Goal: Use online tool/utility

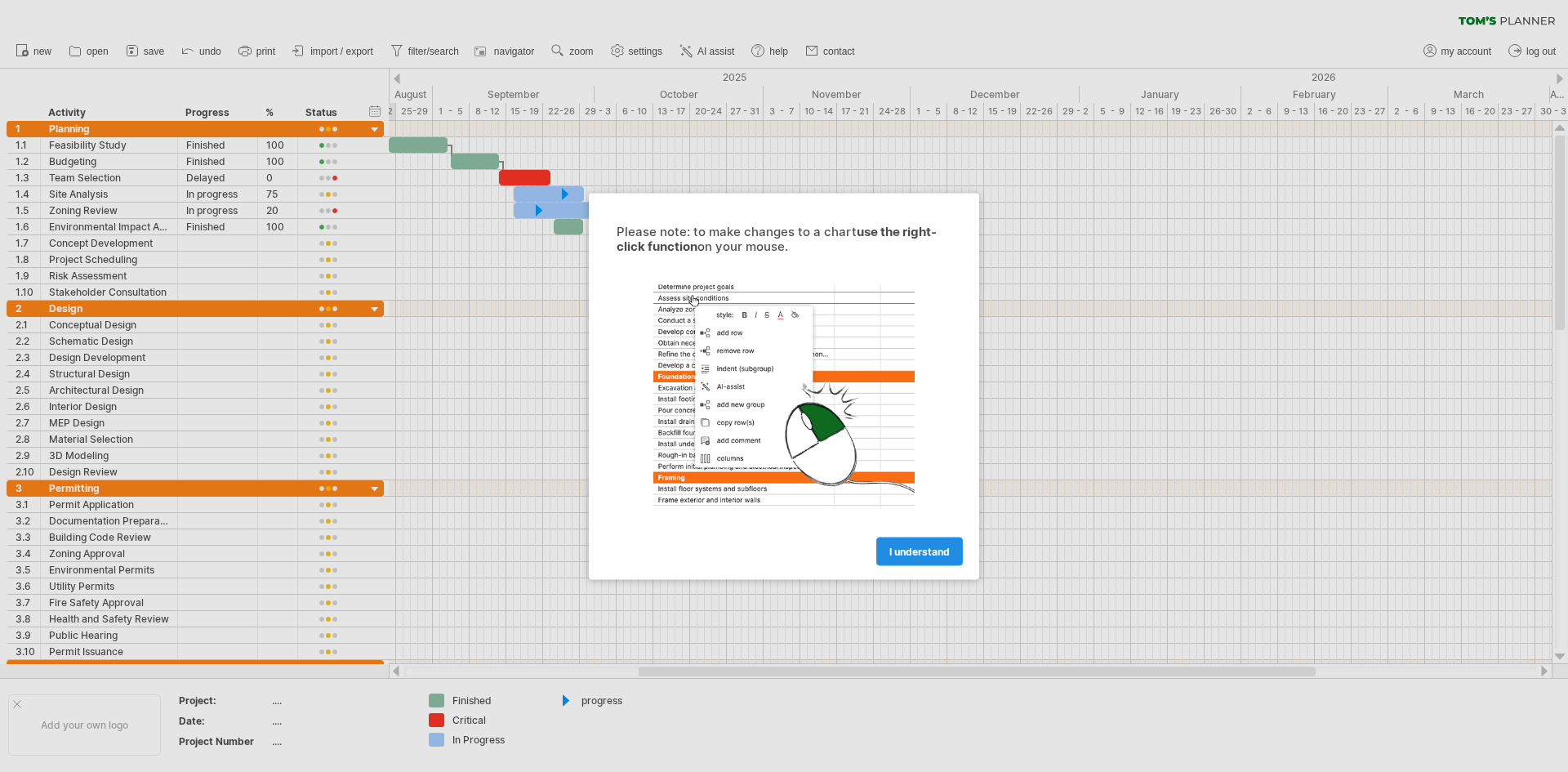
click at [909, 557] on link "I understand" at bounding box center [919, 550] width 87 height 29
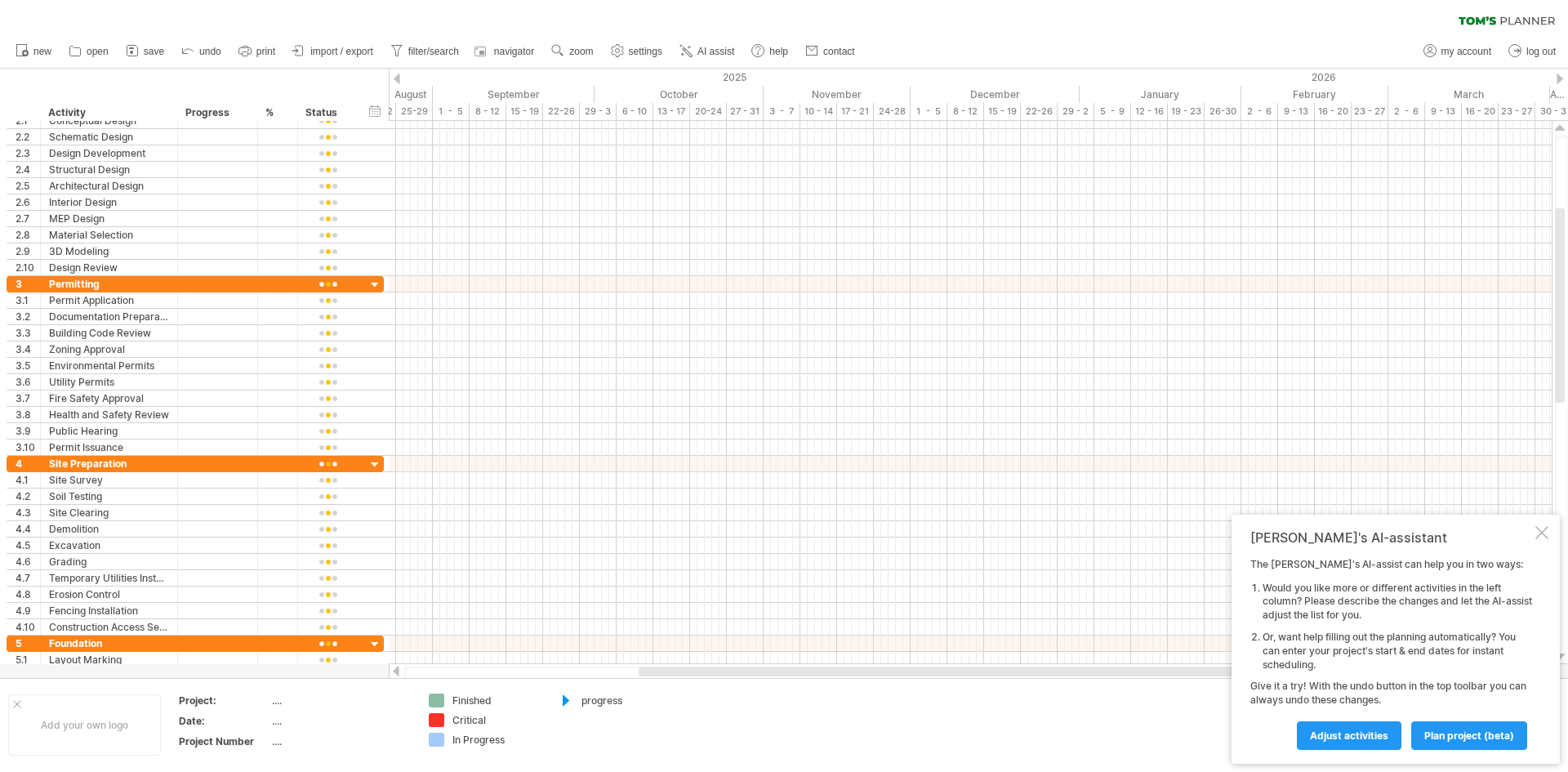
click at [572, 702] on div at bounding box center [566, 701] width 17 height 16
click at [570, 702] on div at bounding box center [566, 701] width 17 height 16
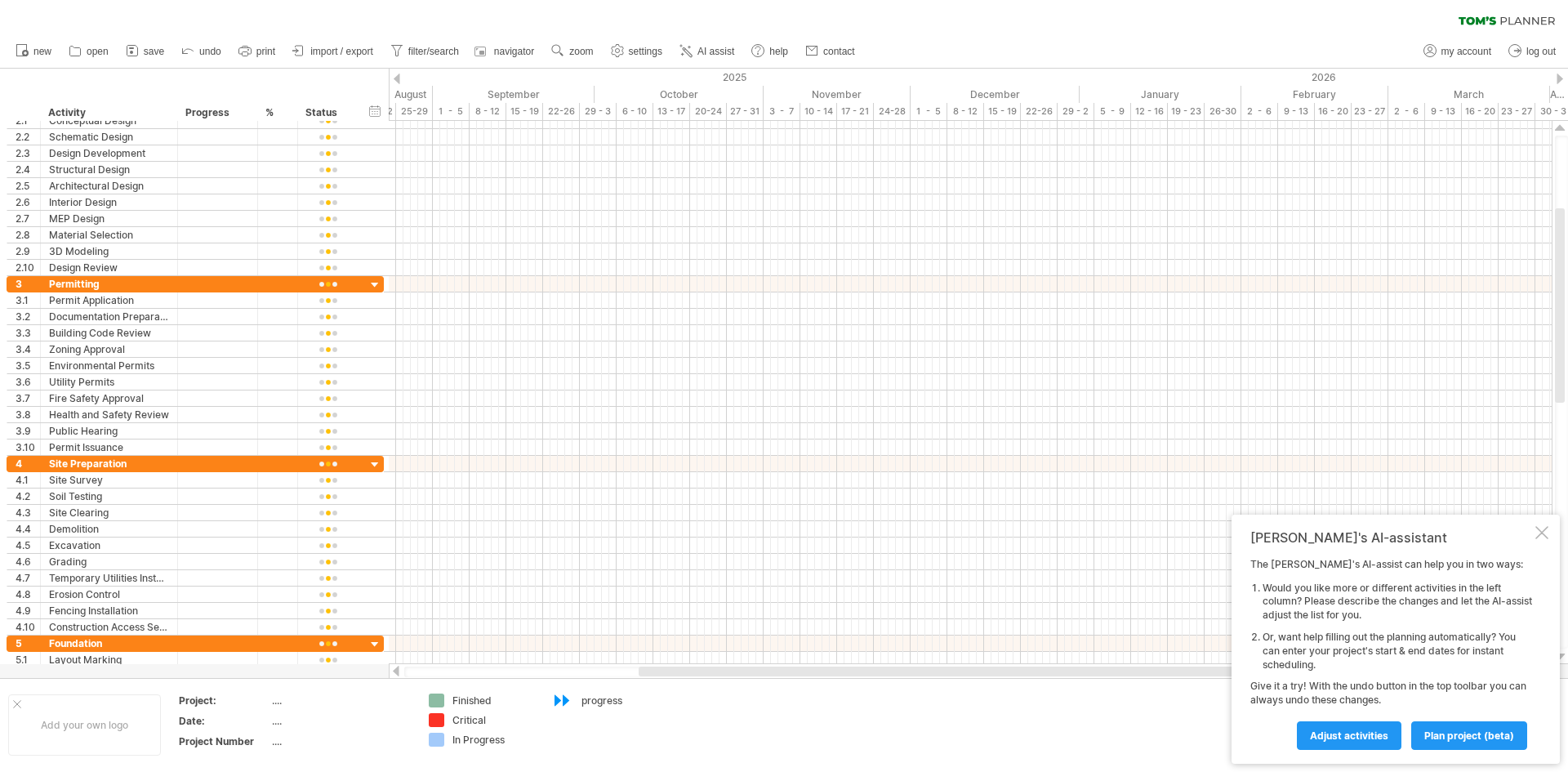
click at [570, 702] on div at bounding box center [566, 701] width 17 height 16
drag, startPoint x: 666, startPoint y: 673, endPoint x: 303, endPoint y: 656, distance: 363.4
click at [303, 656] on div "Trying to reach [DOMAIN_NAME] Connected again... 0% clear filter new 1" at bounding box center [784, 386] width 1568 height 772
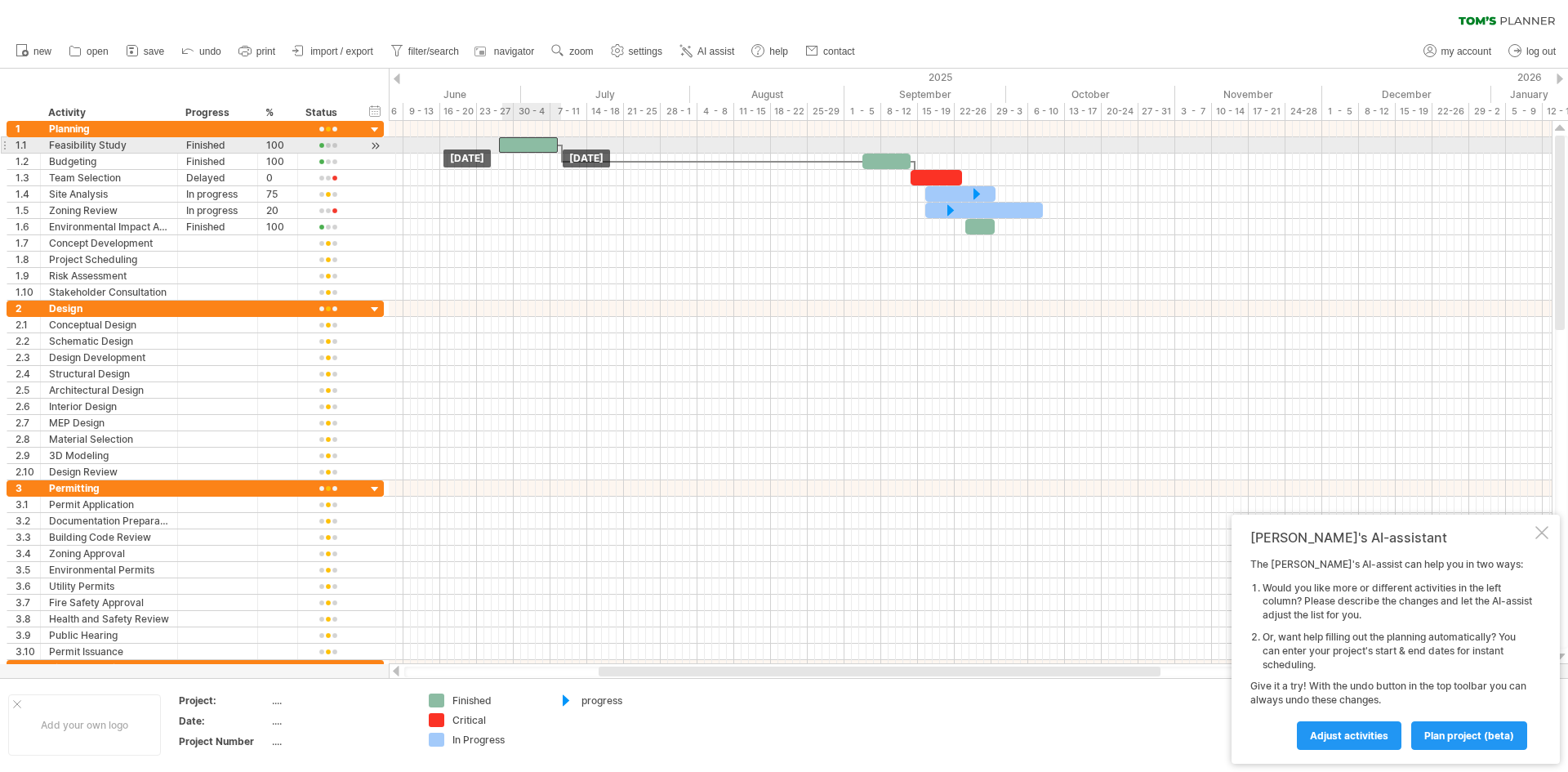
drag, startPoint x: 813, startPoint y: 139, endPoint x: 524, endPoint y: 140, distance: 289.0
click at [524, 140] on div at bounding box center [528, 145] width 59 height 16
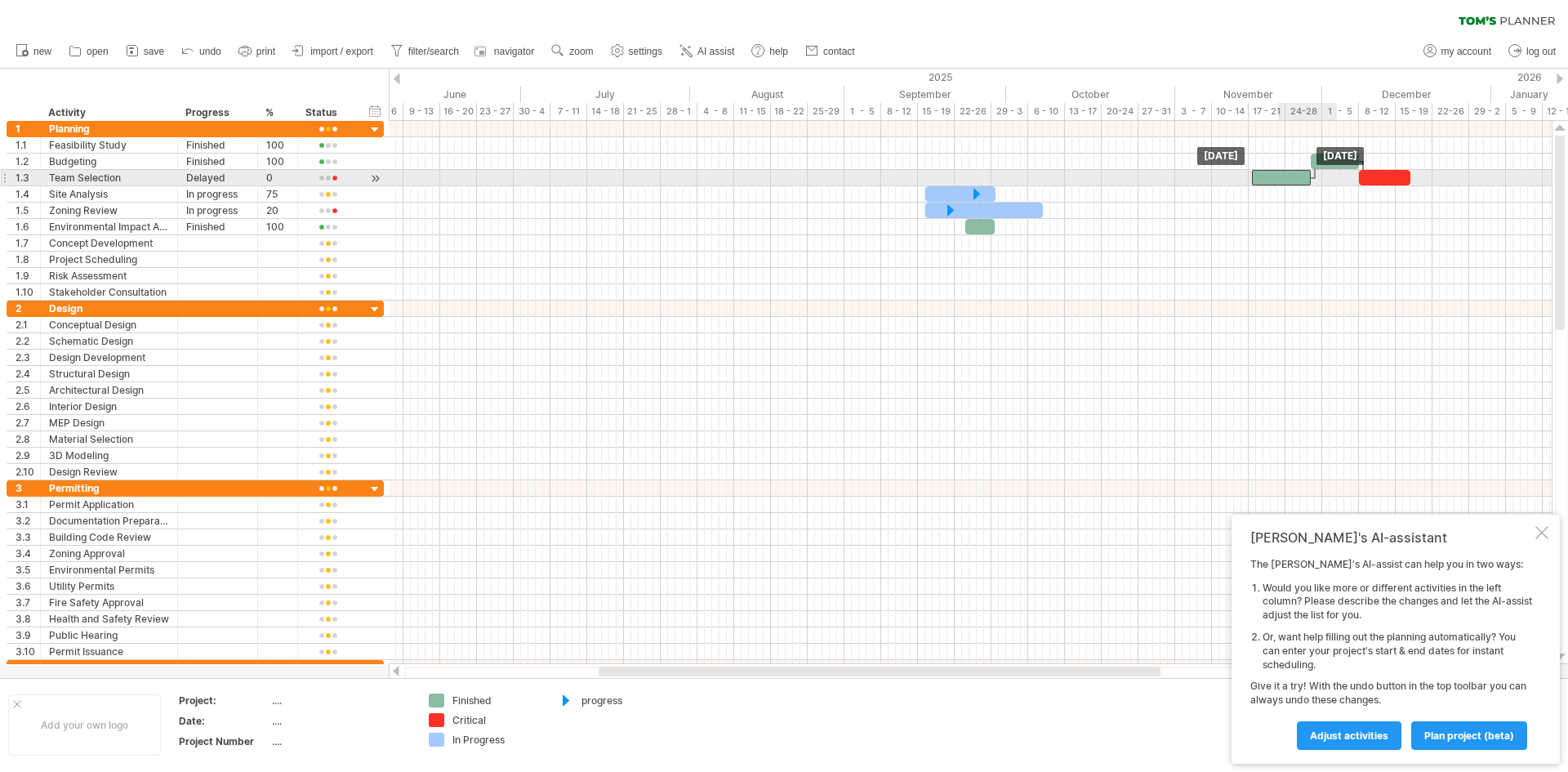
drag, startPoint x: 554, startPoint y: 145, endPoint x: 1122, endPoint y: 168, distance: 568.5
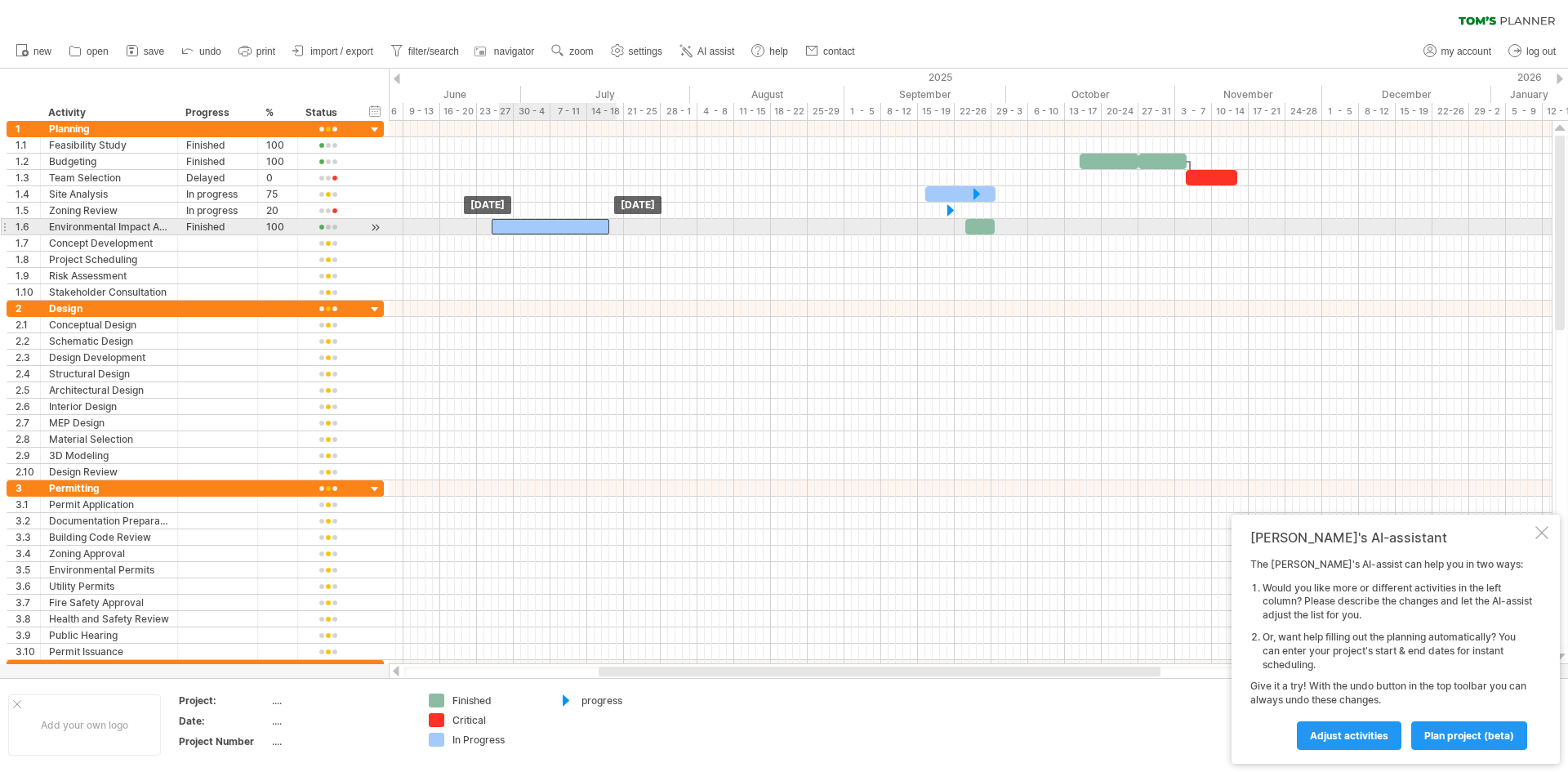
drag, startPoint x: 990, startPoint y: 204, endPoint x: 547, endPoint y: 221, distance: 443.3
click at [275, 225] on div "100" at bounding box center [278, 227] width 23 height 16
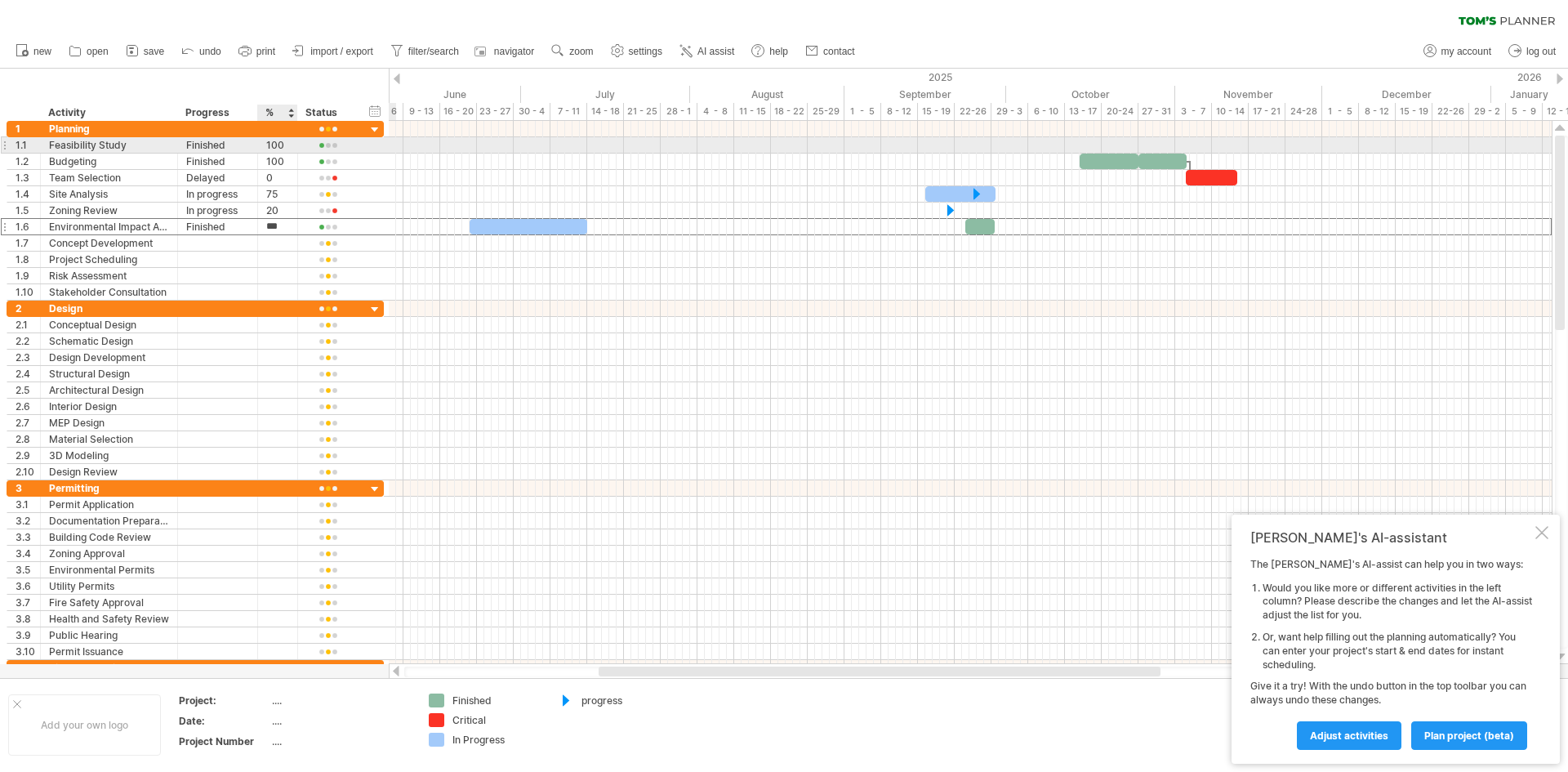
click at [282, 148] on div "100" at bounding box center [278, 145] width 23 height 16
type input "*"
type input "**"
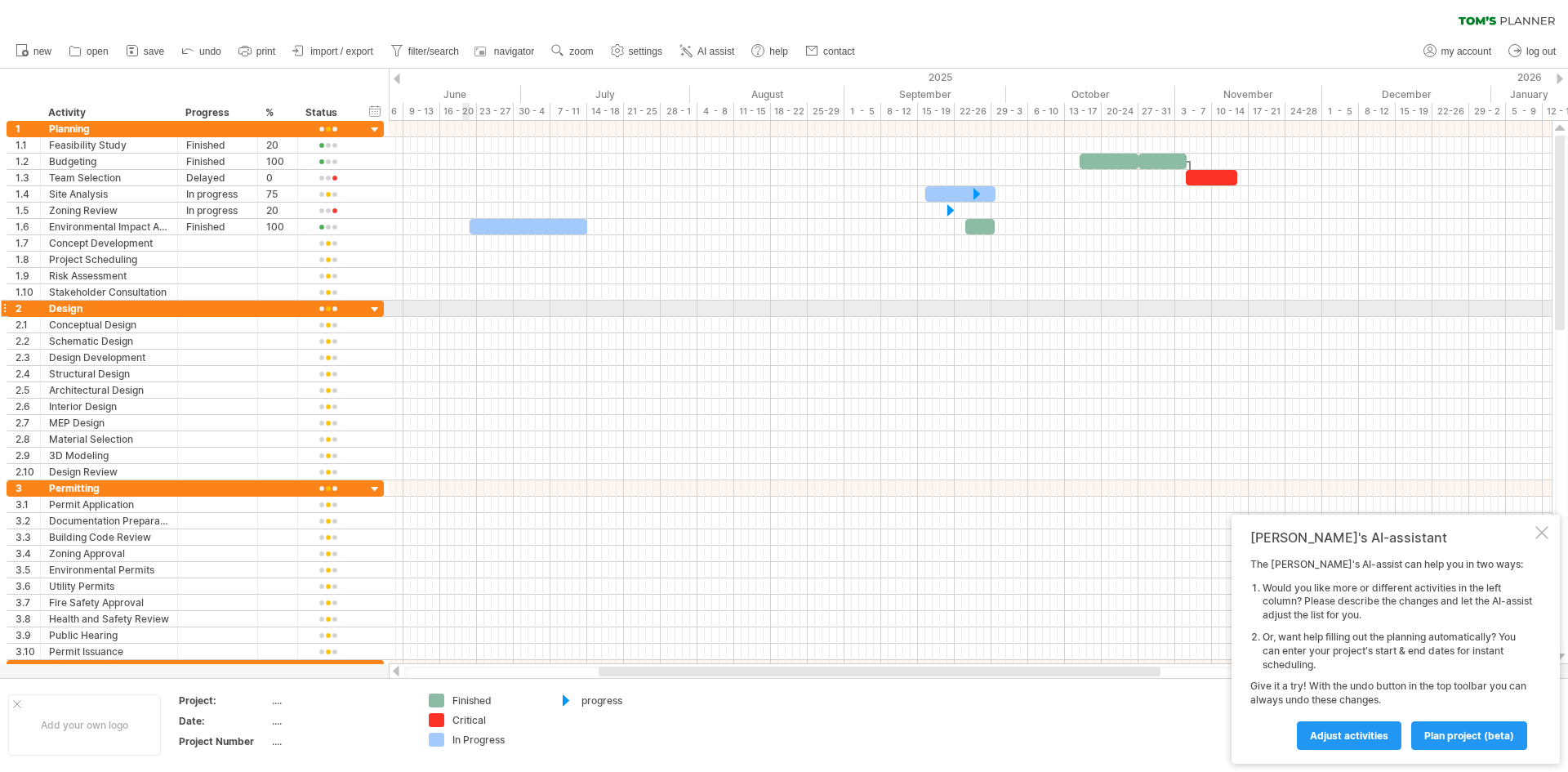
drag, startPoint x: 463, startPoint y: 311, endPoint x: 524, endPoint y: 301, distance: 61.8
click at [463, 311] on div at bounding box center [970, 308] width 1162 height 17
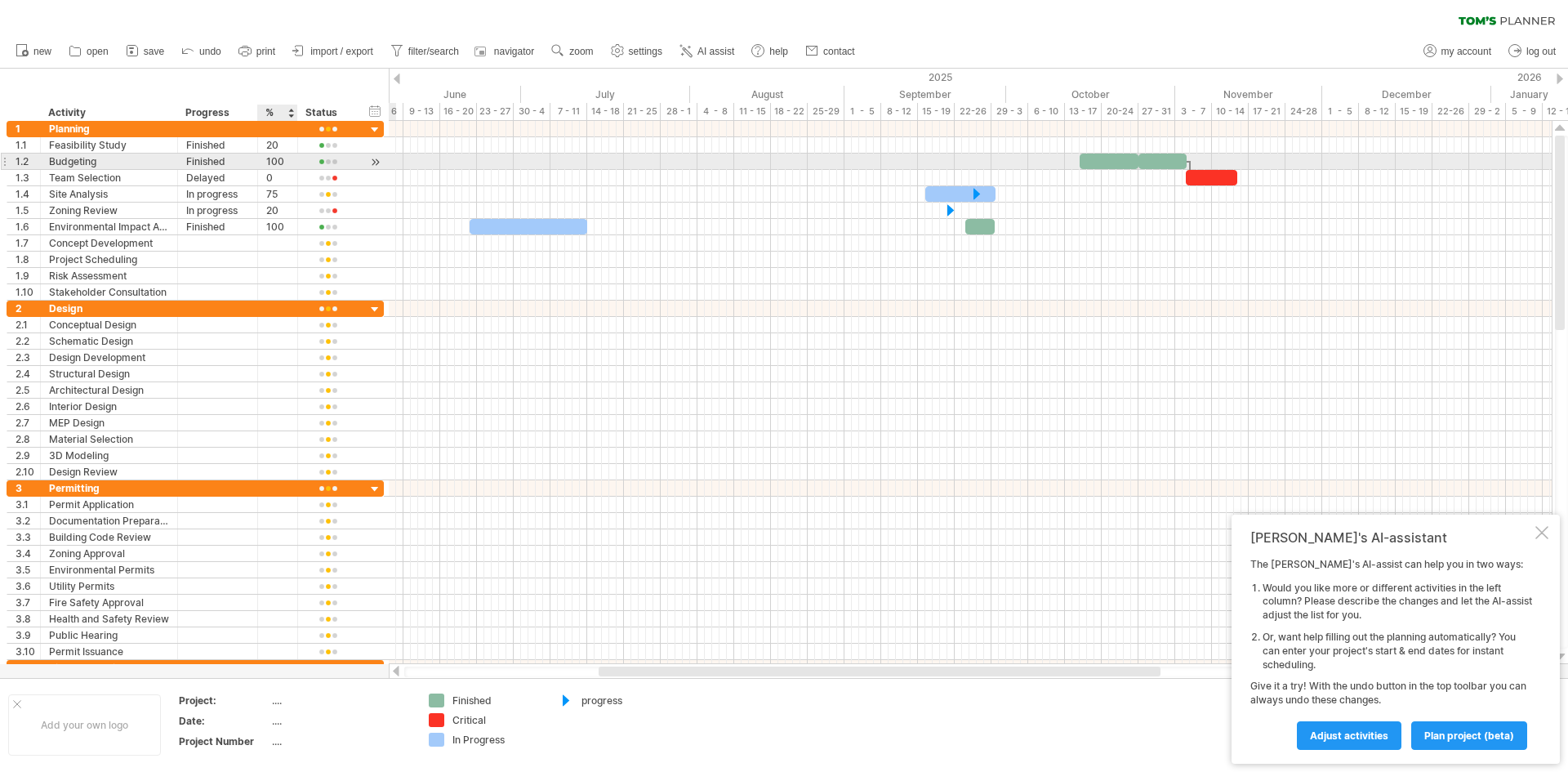
click at [283, 162] on div "100" at bounding box center [278, 161] width 23 height 16
drag, startPoint x: 284, startPoint y: 159, endPoint x: 254, endPoint y: 163, distance: 30.3
click at [254, 163] on div "1.2 ********* Budgeting ******** Finished *** 100" at bounding box center [194, 161] width 378 height 18
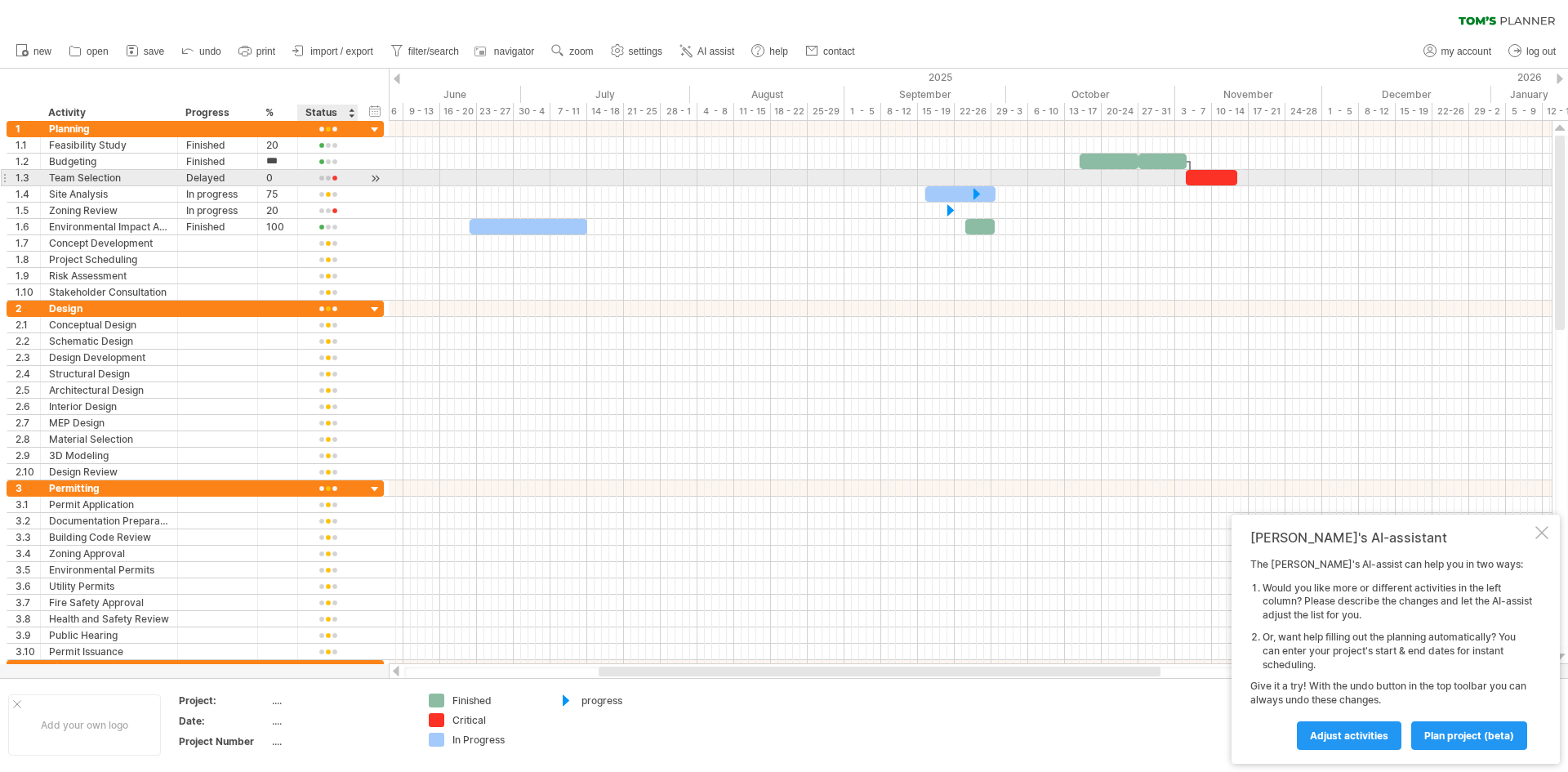
type input "**"
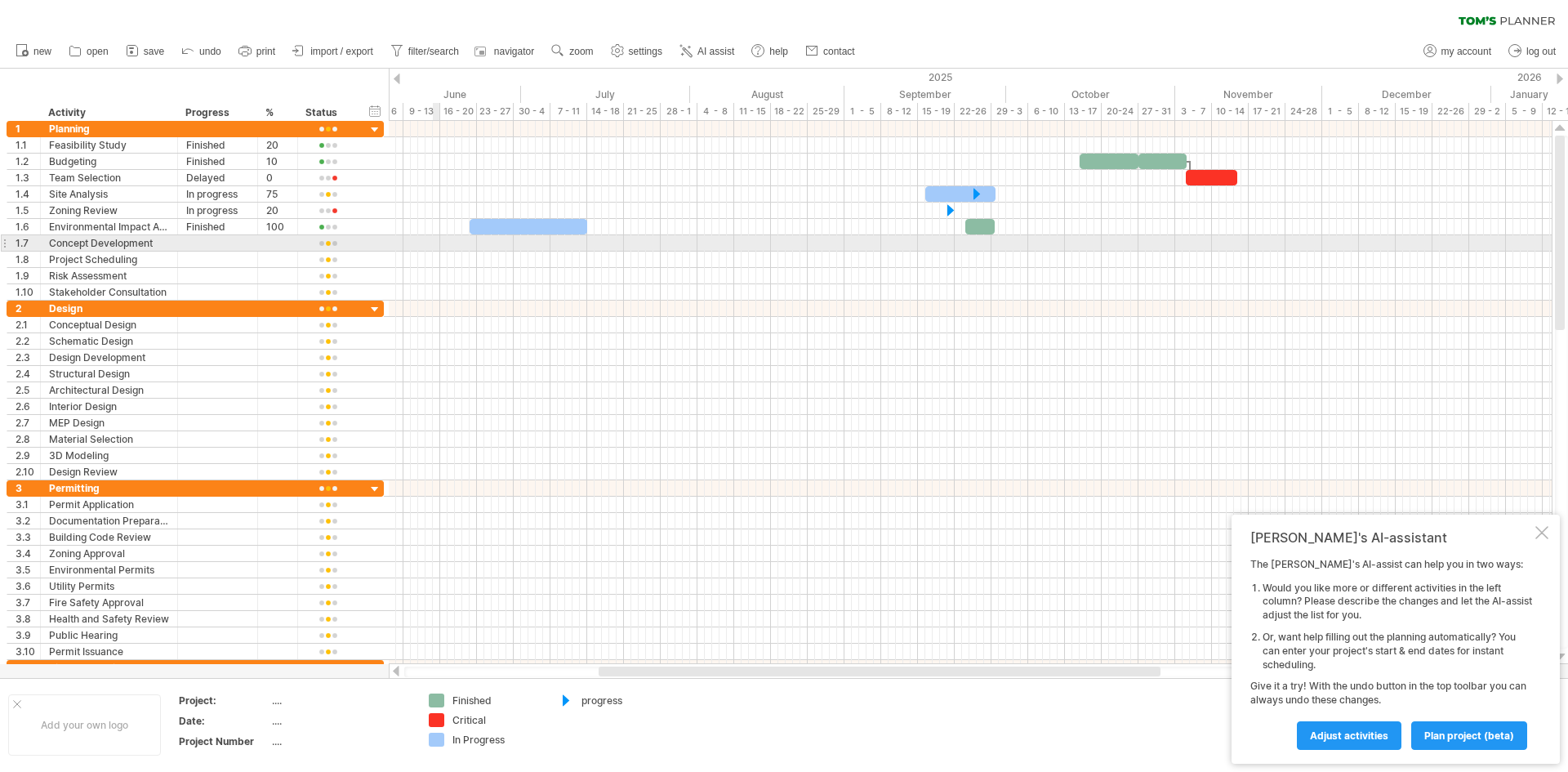
click at [435, 248] on div at bounding box center [970, 243] width 1162 height 17
click at [484, 330] on div at bounding box center [970, 325] width 1162 height 17
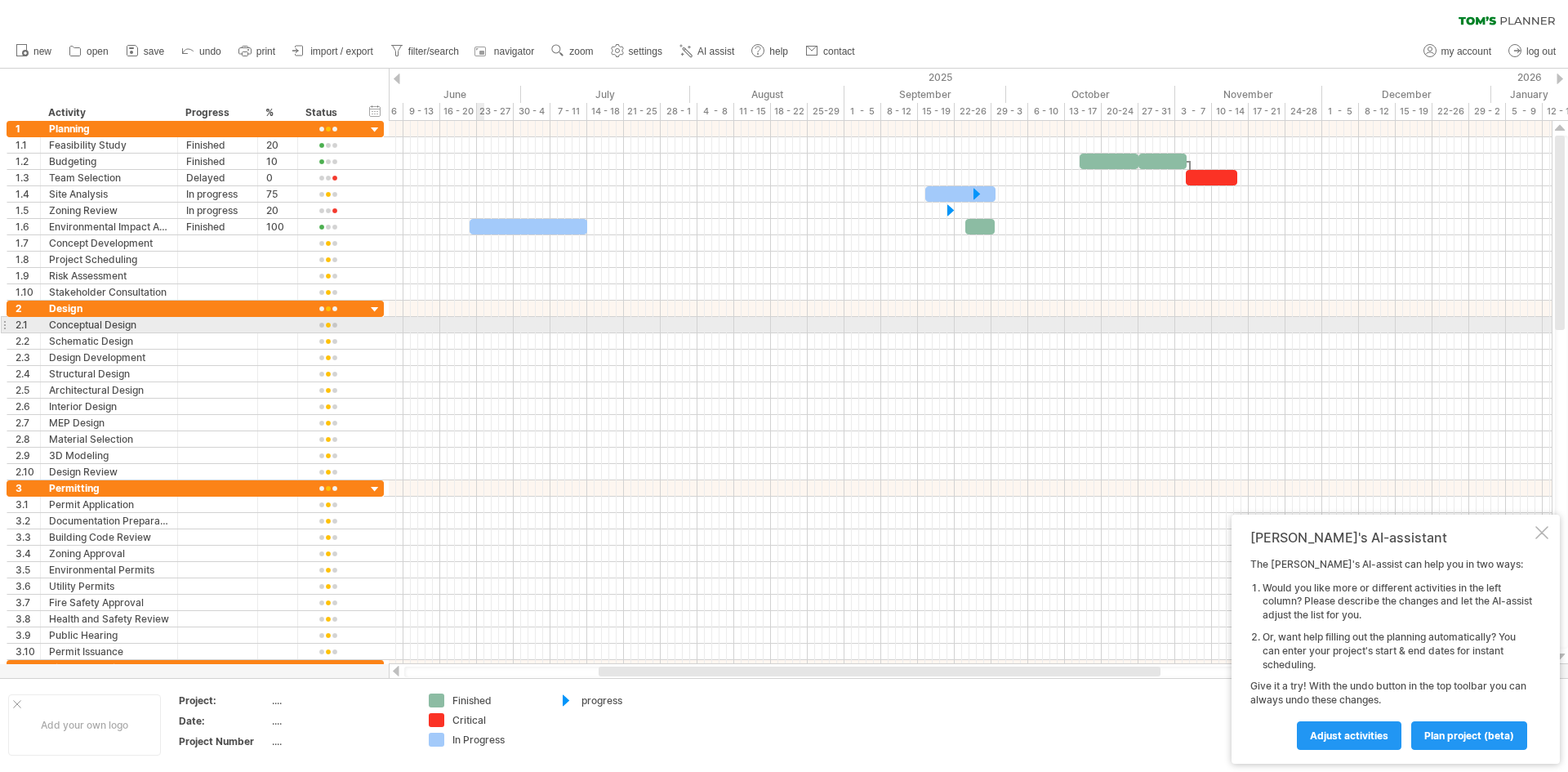
click at [485, 322] on div at bounding box center [970, 325] width 1162 height 17
